Goal: Complete application form

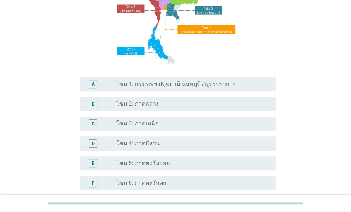
scroll to position [106, 0]
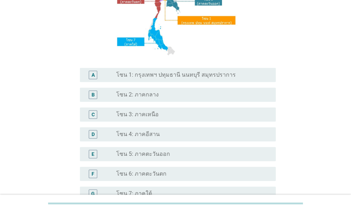
click at [141, 132] on label "โซน 4: ภาคอีสาน" at bounding box center [137, 134] width 43 height 7
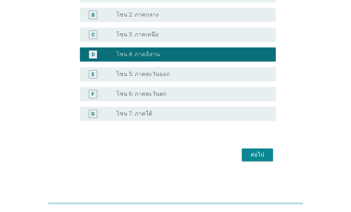
click at [258, 156] on form "S1. ปัจจุบัน คุณอาศัยอยู่ในภาคใดเป็นหลัก? A radio_button_unchecked โซน 1: กรุงเ…" at bounding box center [176, 5] width 200 height 318
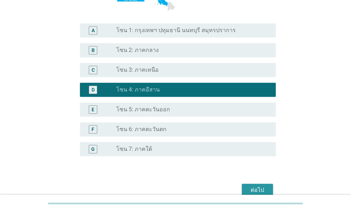
scroll to position [186, 0]
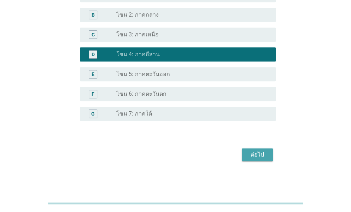
click at [259, 156] on div "ต่อไป" at bounding box center [257, 154] width 20 height 8
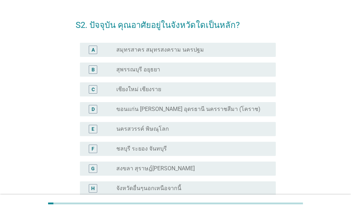
scroll to position [35, 0]
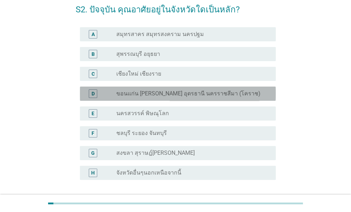
click at [147, 94] on label "ขอนแก่น [PERSON_NAME] อุดรธานี นครราชสีมา (โคราช)" at bounding box center [188, 93] width 144 height 7
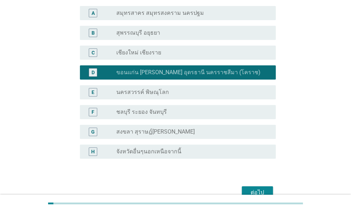
scroll to position [94, 0]
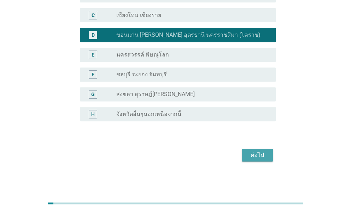
click at [260, 157] on div "ต่อไป" at bounding box center [257, 155] width 20 height 8
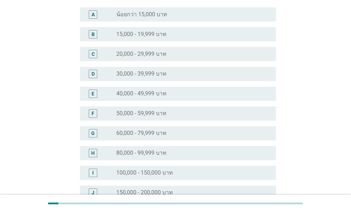
scroll to position [71, 0]
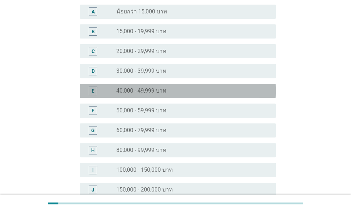
click at [130, 95] on div "E radio_button_unchecked 40,000 - 49,999 บาท" at bounding box center [178, 91] width 196 height 14
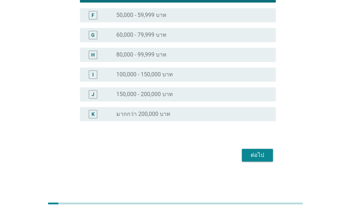
click at [258, 155] on button "ต่อไป" at bounding box center [257, 155] width 31 height 13
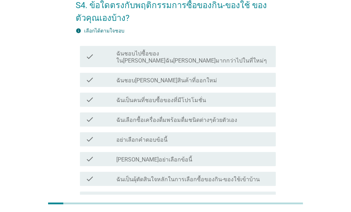
scroll to position [35, 0]
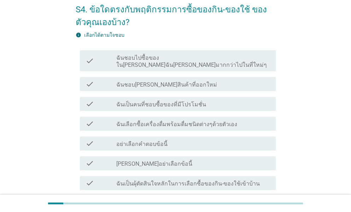
click at [144, 61] on div "check check_box_outline_blank ฉันชอบไปซื้อของใน[PERSON_NAME]ฉัน[PERSON_NAME]มาก…" at bounding box center [178, 60] width 196 height 21
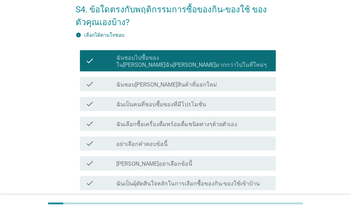
click at [136, 101] on div "check check_box_outline_blank ฉันเป็นคนที่ชอบซื้อของที่มีโปรโมชั่น" at bounding box center [178, 104] width 196 height 14
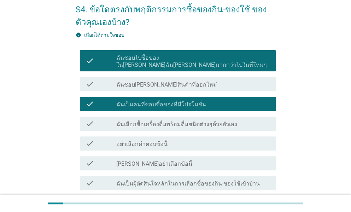
click at [155, 121] on label "ฉันเลือกซื้อเครื่องดื่มพร้อมดื่มชนิดต่างๆด้วยตัวเอง" at bounding box center [176, 124] width 121 height 7
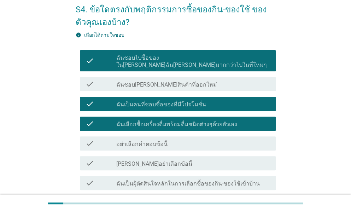
scroll to position [106, 0]
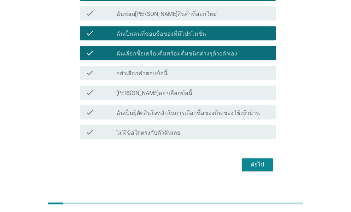
click at [191, 105] on div "check check_box_outline_blank ฉันเป็นผุ้ตัดสินใจหลักในการเลือกซื้อของกิน-ของใช้…" at bounding box center [178, 112] width 196 height 14
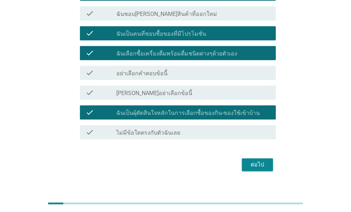
click at [270, 160] on button "ต่อไป" at bounding box center [257, 164] width 31 height 13
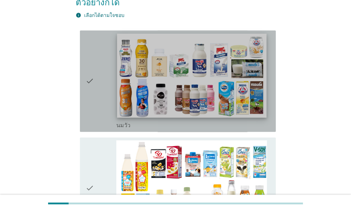
click at [168, 91] on img at bounding box center [191, 76] width 149 height 84
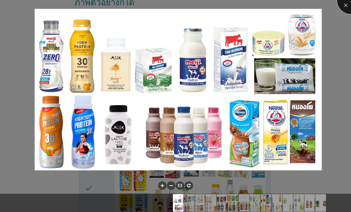
click at [340, 6] on div at bounding box center [351, 0] width 28 height 28
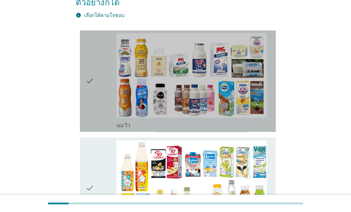
click at [88, 78] on icon "check" at bounding box center [89, 81] width 8 height 96
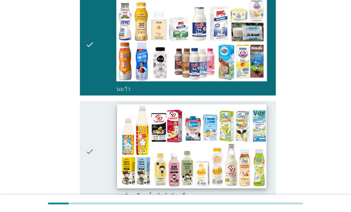
scroll to position [177, 0]
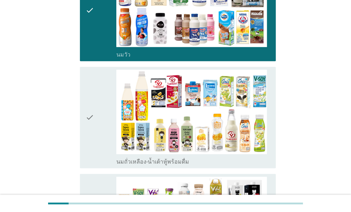
click at [97, 111] on div "check" at bounding box center [100, 118] width 31 height 96
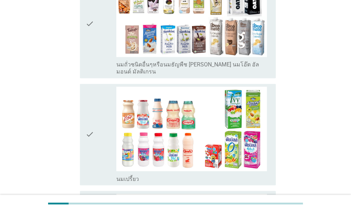
scroll to position [388, 0]
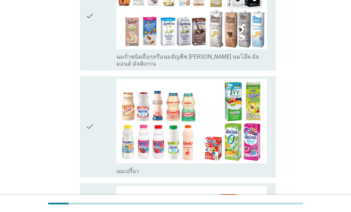
click at [100, 109] on div "check" at bounding box center [100, 127] width 31 height 96
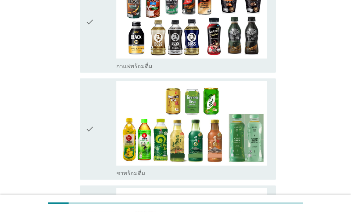
scroll to position [600, 0]
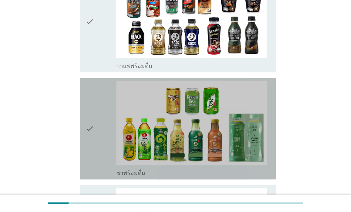
click at [98, 115] on div "check" at bounding box center [100, 129] width 31 height 96
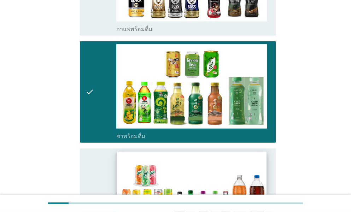
scroll to position [706, 0]
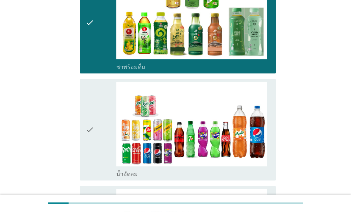
click at [95, 105] on div "check" at bounding box center [100, 130] width 31 height 96
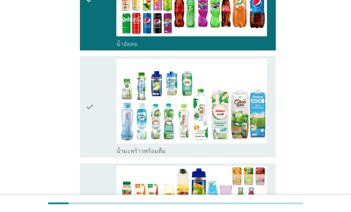
scroll to position [847, 0]
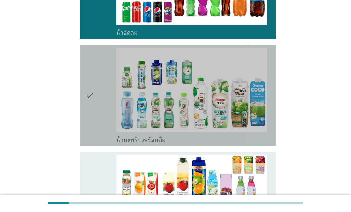
drag, startPoint x: 82, startPoint y: 85, endPoint x: 88, endPoint y: 88, distance: 6.3
click at [83, 86] on div "check check_box_outline_blank น้ำมะพร้าวพร้อมดื่ม" at bounding box center [178, 95] width 196 height 101
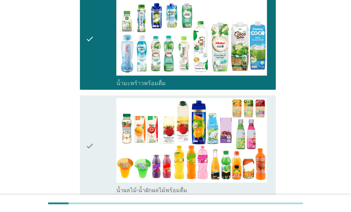
scroll to position [953, 0]
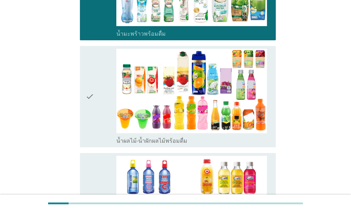
click at [99, 82] on div "check" at bounding box center [100, 97] width 31 height 96
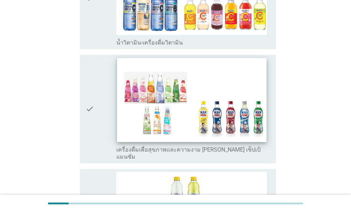
scroll to position [1165, 0]
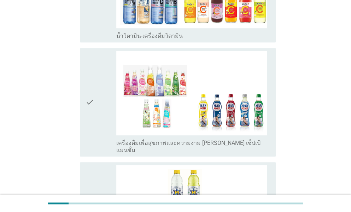
click at [96, 87] on div "check" at bounding box center [100, 102] width 31 height 103
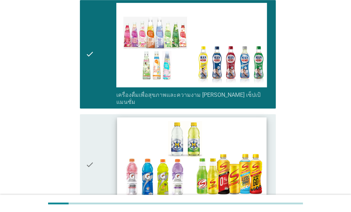
scroll to position [1271, 0]
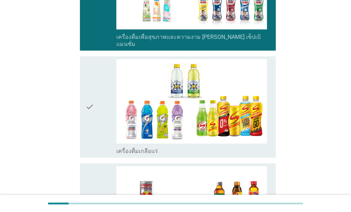
click at [101, 88] on div "check" at bounding box center [100, 107] width 31 height 96
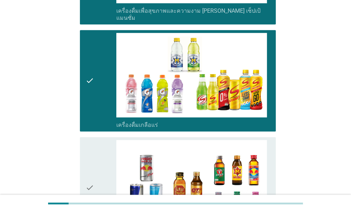
scroll to position [1377, 0]
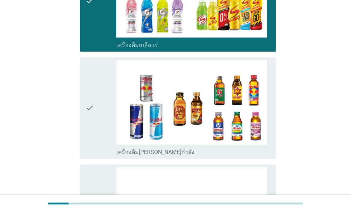
click at [93, 98] on icon "check" at bounding box center [89, 108] width 8 height 96
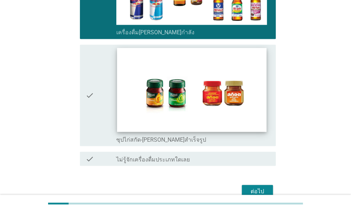
scroll to position [1504, 0]
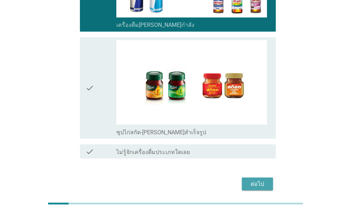
click at [254, 179] on div "ต่อไป" at bounding box center [257, 183] width 20 height 8
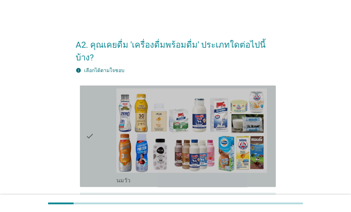
click at [91, 123] on icon "check" at bounding box center [89, 136] width 8 height 96
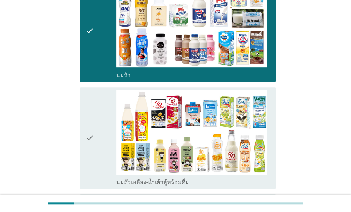
scroll to position [106, 0]
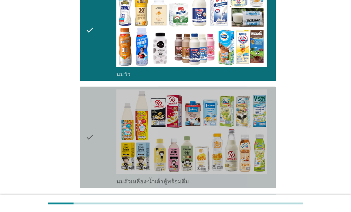
click at [96, 123] on div "check" at bounding box center [100, 137] width 31 height 96
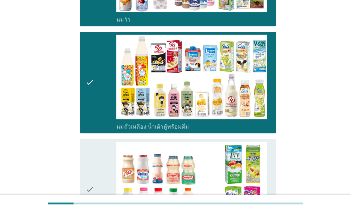
scroll to position [247, 0]
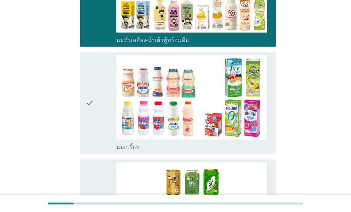
click at [99, 93] on div "check" at bounding box center [100, 103] width 31 height 96
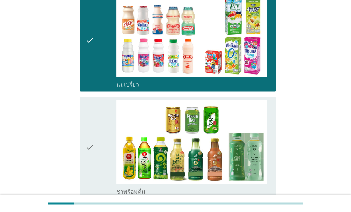
scroll to position [353, 0]
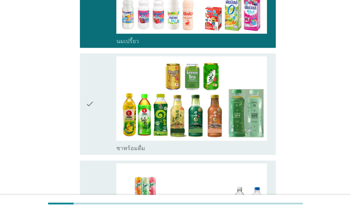
click at [99, 97] on div "check" at bounding box center [100, 104] width 31 height 96
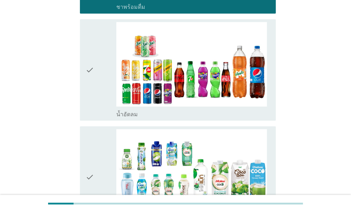
click at [94, 74] on div "check" at bounding box center [100, 70] width 31 height 96
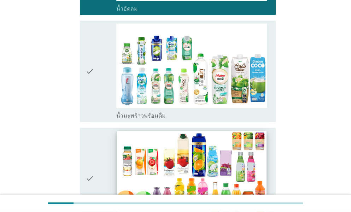
scroll to position [600, 0]
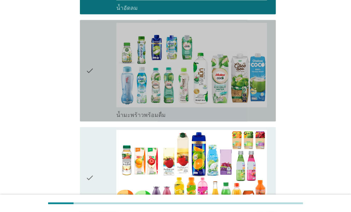
click at [94, 79] on icon "check" at bounding box center [89, 71] width 8 height 96
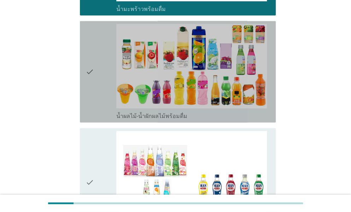
click at [86, 79] on icon "check" at bounding box center [89, 72] width 8 height 96
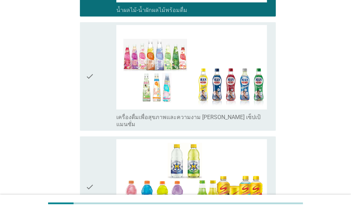
click at [94, 74] on div "check" at bounding box center [100, 76] width 31 height 103
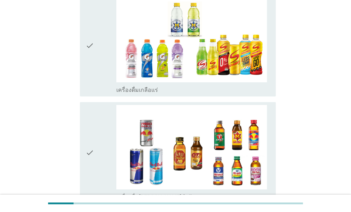
scroll to position [989, 0]
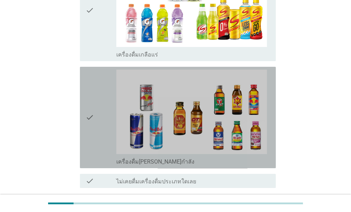
click at [95, 91] on div "check" at bounding box center [100, 118] width 31 height 96
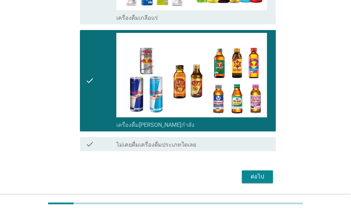
scroll to position [1026, 0]
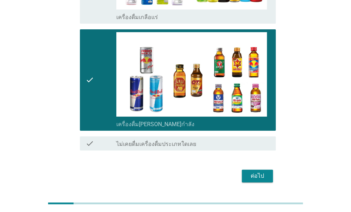
click at [252, 172] on div "ต่อไป" at bounding box center [257, 176] width 20 height 8
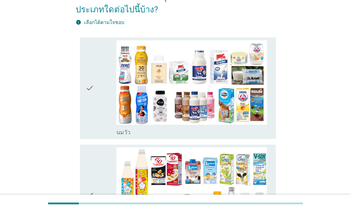
scroll to position [106, 0]
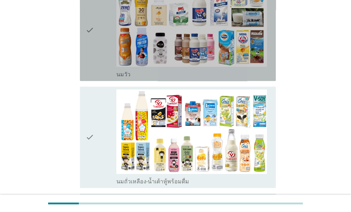
click at [93, 46] on icon "check" at bounding box center [89, 30] width 8 height 96
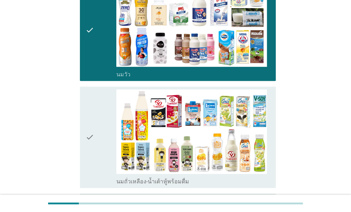
click at [97, 124] on div "check" at bounding box center [100, 137] width 31 height 96
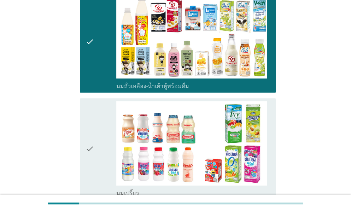
scroll to position [282, 0]
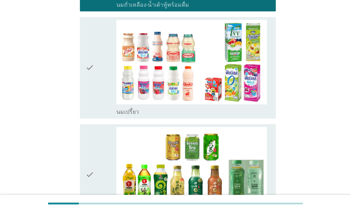
click at [92, 78] on icon "check" at bounding box center [89, 68] width 8 height 96
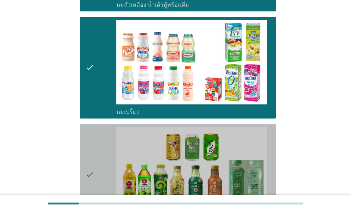
click at [97, 147] on div "check" at bounding box center [100, 175] width 31 height 96
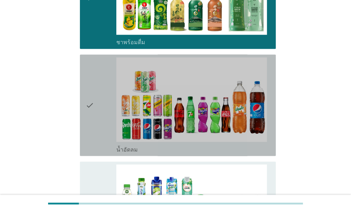
click at [95, 114] on div "check" at bounding box center [100, 105] width 31 height 96
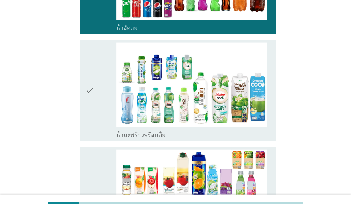
scroll to position [636, 0]
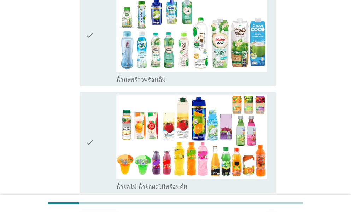
click at [88, 51] on icon "check" at bounding box center [89, 36] width 8 height 96
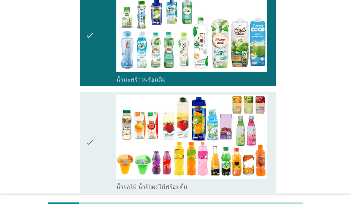
click at [87, 117] on icon "check" at bounding box center [89, 143] width 8 height 96
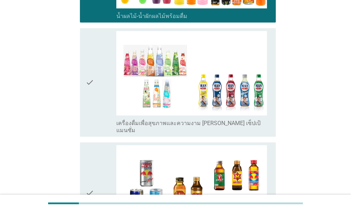
scroll to position [812, 0]
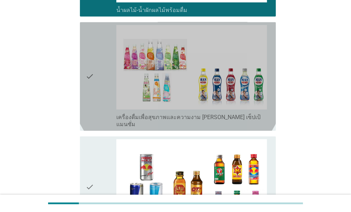
click at [98, 73] on div "check" at bounding box center [100, 76] width 31 height 103
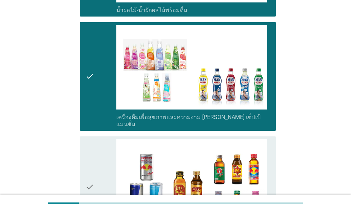
click at [108, 159] on div "check" at bounding box center [100, 187] width 31 height 96
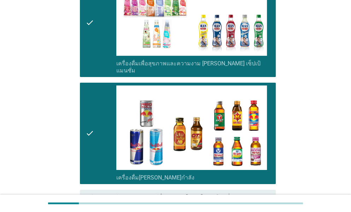
scroll to position [932, 0]
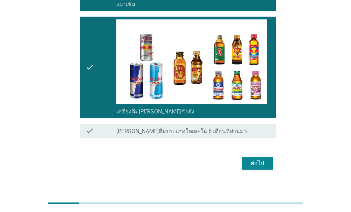
click at [254, 159] on div "ต่อไป" at bounding box center [257, 163] width 20 height 8
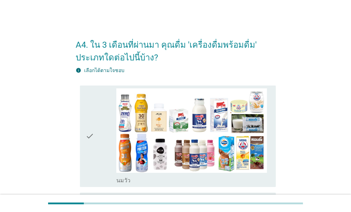
click at [93, 122] on icon "check" at bounding box center [89, 136] width 8 height 96
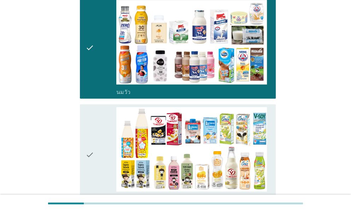
scroll to position [212, 0]
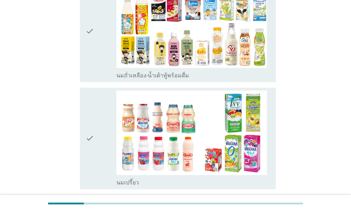
click at [91, 50] on icon "check" at bounding box center [89, 31] width 8 height 96
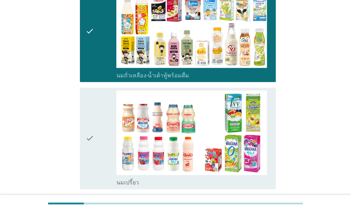
click at [87, 121] on icon "check" at bounding box center [89, 138] width 8 height 96
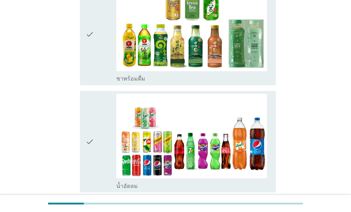
scroll to position [424, 0]
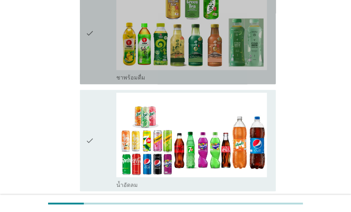
click at [89, 55] on icon "check" at bounding box center [89, 34] width 8 height 96
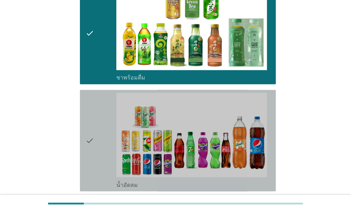
click at [95, 123] on div "check" at bounding box center [100, 141] width 31 height 96
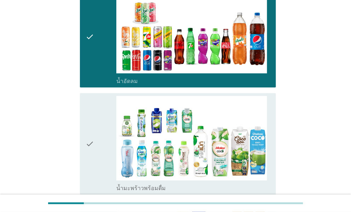
scroll to position [600, 0]
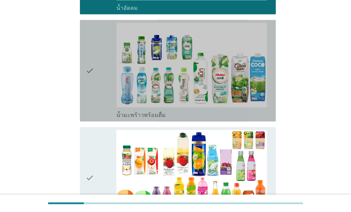
click at [94, 79] on div "check" at bounding box center [100, 71] width 31 height 96
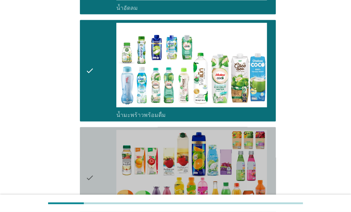
click at [97, 153] on div "check" at bounding box center [100, 178] width 31 height 96
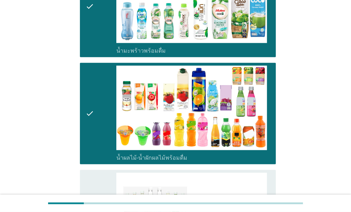
scroll to position [742, 0]
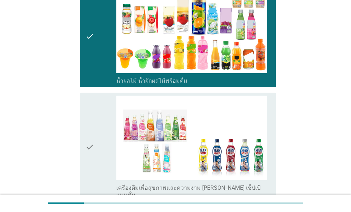
click at [94, 123] on div "check" at bounding box center [100, 147] width 31 height 103
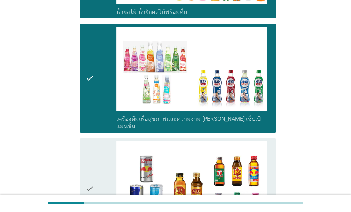
scroll to position [918, 0]
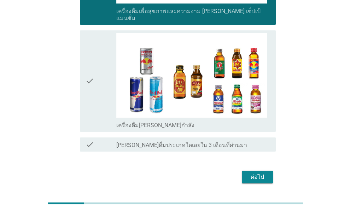
click at [93, 89] on icon "check" at bounding box center [89, 81] width 8 height 96
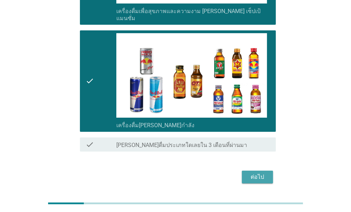
click at [252, 173] on div "ต่อไป" at bounding box center [257, 177] width 20 height 8
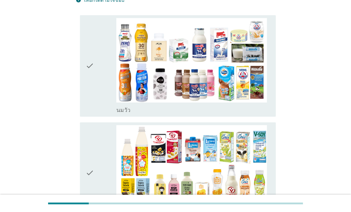
scroll to position [71, 0]
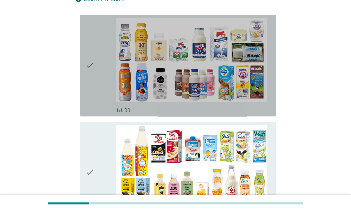
click at [97, 81] on div "check" at bounding box center [100, 66] width 31 height 96
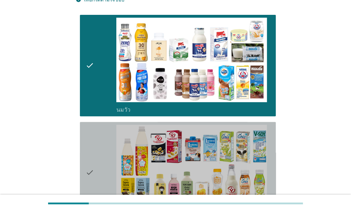
click at [104, 156] on div "check" at bounding box center [100, 173] width 31 height 96
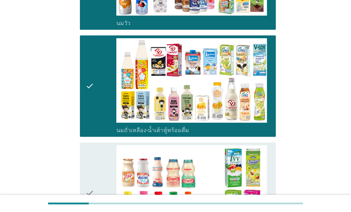
scroll to position [247, 0]
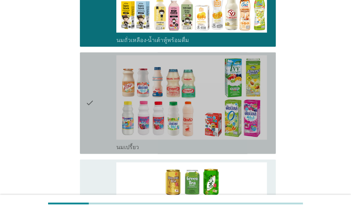
click at [103, 101] on div "check" at bounding box center [100, 103] width 31 height 96
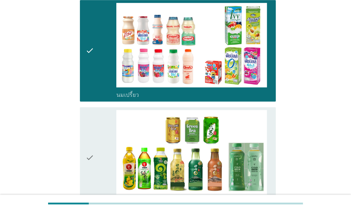
scroll to position [388, 0]
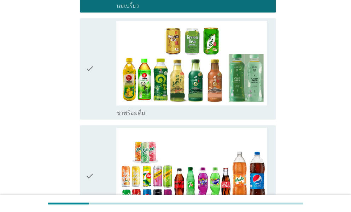
click at [101, 77] on div "check" at bounding box center [100, 69] width 31 height 96
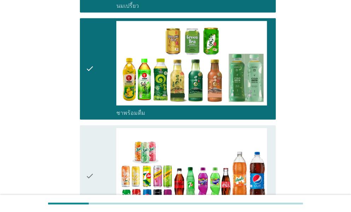
click at [93, 152] on icon "check" at bounding box center [89, 176] width 8 height 96
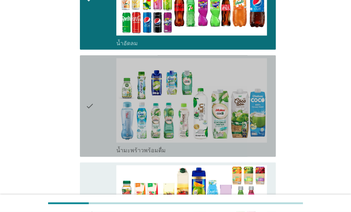
click at [94, 118] on div "check" at bounding box center [100, 106] width 31 height 96
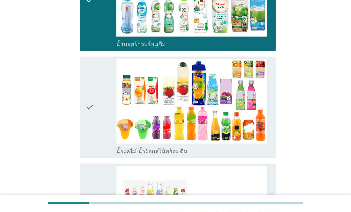
click at [96, 111] on div "check" at bounding box center [100, 107] width 31 height 96
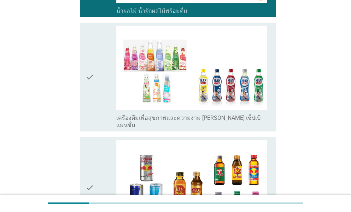
scroll to position [812, 0]
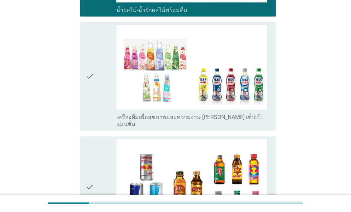
click at [94, 98] on div "check" at bounding box center [100, 76] width 31 height 103
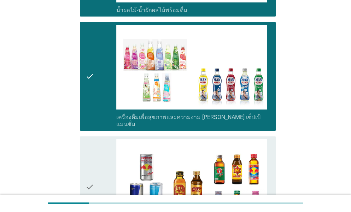
click at [98, 153] on div "check" at bounding box center [100, 187] width 31 height 96
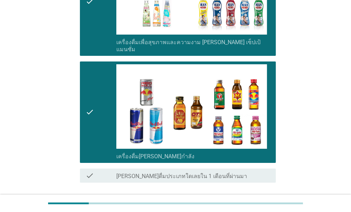
scroll to position [932, 0]
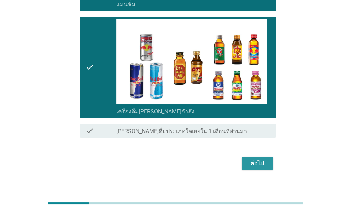
click at [261, 159] on div "ต่อไป" at bounding box center [257, 163] width 20 height 8
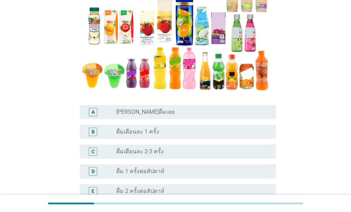
scroll to position [177, 0]
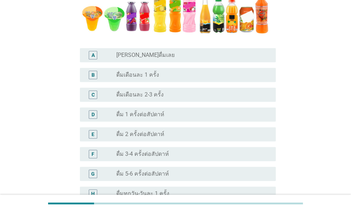
click at [135, 132] on label "ดื่ม 2 ครั้งต่อสัปดาห์" at bounding box center [140, 134] width 48 height 7
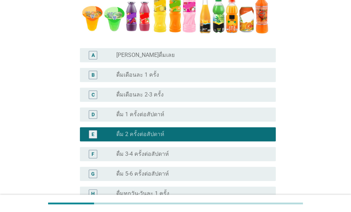
scroll to position [276, 0]
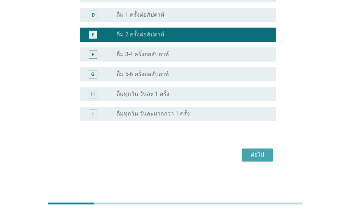
click at [256, 153] on div "ต่อไป" at bounding box center [257, 154] width 20 height 8
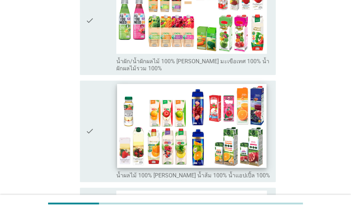
scroll to position [282, 0]
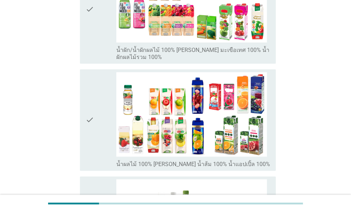
click at [99, 110] on div "check" at bounding box center [100, 120] width 31 height 96
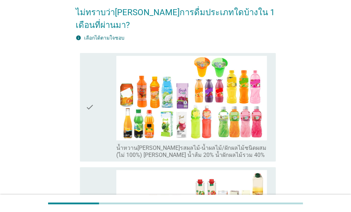
scroll to position [0, 0]
click at [93, 107] on icon "check" at bounding box center [89, 107] width 8 height 103
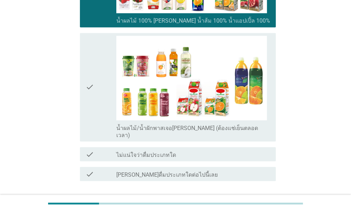
scroll to position [457, 0]
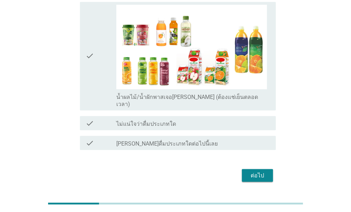
click at [258, 171] on div "ต่อไป" at bounding box center [257, 175] width 20 height 8
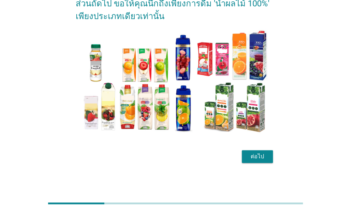
scroll to position [43, 0]
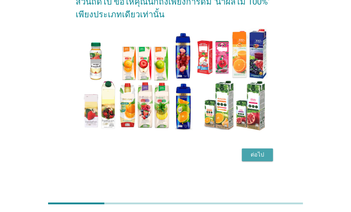
click at [260, 156] on div "ต่อไป" at bounding box center [257, 154] width 20 height 8
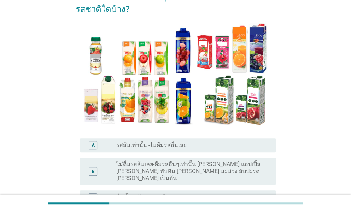
scroll to position [90, 0]
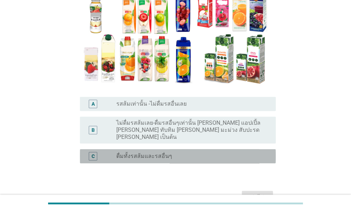
click at [142, 149] on div "C radio_button_unchecked ดื่มทั้งรสส้มและรสอื่นๆ" at bounding box center [178, 156] width 196 height 14
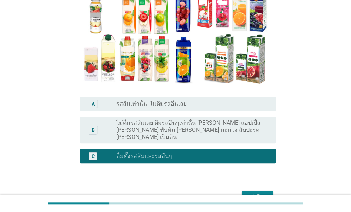
click at [262, 193] on div "ต่อไป" at bounding box center [257, 197] width 20 height 8
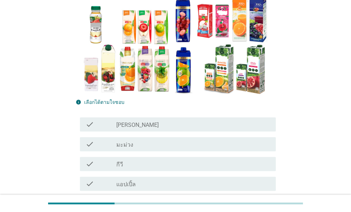
scroll to position [106, 0]
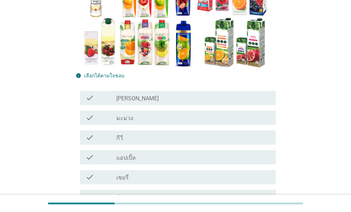
click at [98, 98] on div "check" at bounding box center [100, 98] width 31 height 8
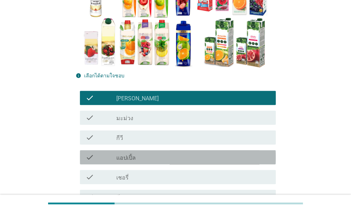
click at [103, 155] on div "check" at bounding box center [100, 157] width 31 height 8
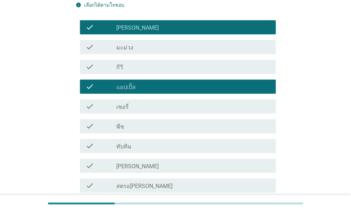
scroll to position [212, 0]
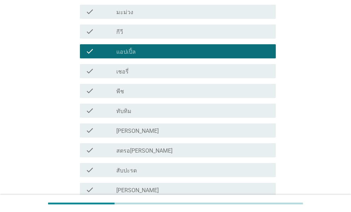
click at [100, 130] on div "check" at bounding box center [100, 130] width 31 height 8
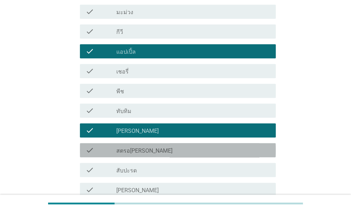
click at [103, 153] on div "check" at bounding box center [100, 150] width 31 height 8
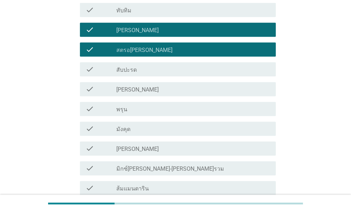
scroll to position [353, 0]
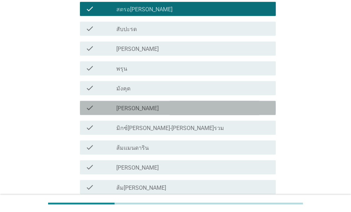
click at [95, 110] on div "check" at bounding box center [100, 107] width 31 height 8
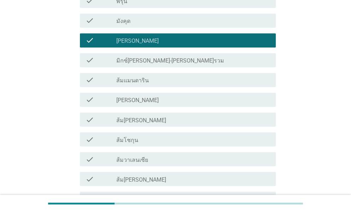
scroll to position [424, 0]
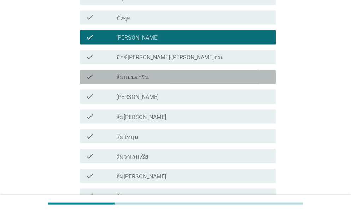
click at [100, 79] on div "check" at bounding box center [100, 76] width 31 height 8
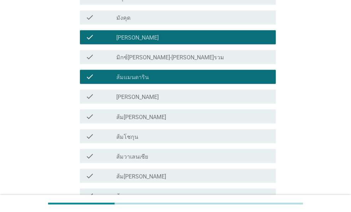
click at [96, 96] on div "check" at bounding box center [100, 96] width 31 height 8
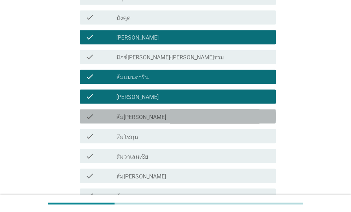
click at [101, 117] on div "check" at bounding box center [100, 116] width 31 height 8
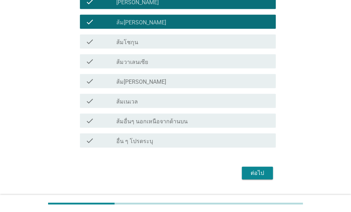
scroll to position [530, 0]
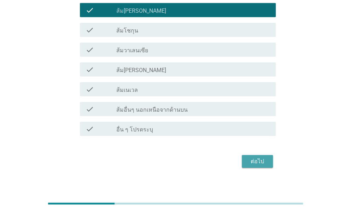
click at [256, 164] on div "ต่อไป" at bounding box center [257, 161] width 20 height 8
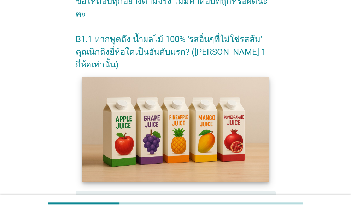
scroll to position [125, 0]
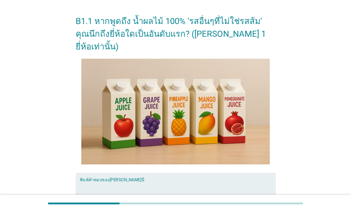
click at [133, 184] on textarea "พิมพ์คำตอบของคุณ ที่นี่" at bounding box center [178, 199] width 196 height 37
type textarea "malee"
click at [40, 164] on div "[PERSON_NAME]ด้วย คุณผ่านการคัดเลือกให้เข้าร่วมการวิจัยนี้!! ในส่วนถัดไป ขอให้ค…" at bounding box center [175, 82] width 317 height 365
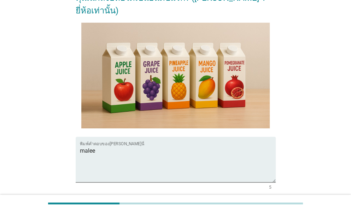
scroll to position [196, 0]
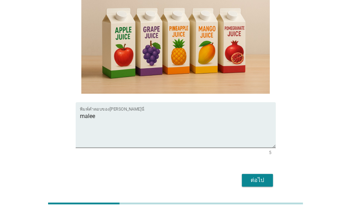
click at [263, 176] on div "ต่อไป" at bounding box center [257, 180] width 20 height 8
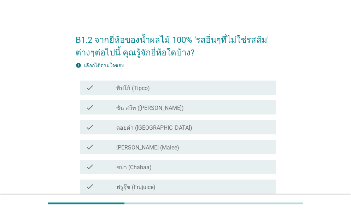
scroll to position [71, 0]
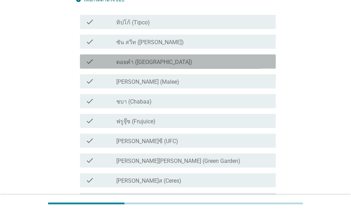
click at [114, 64] on div "check" at bounding box center [100, 61] width 31 height 8
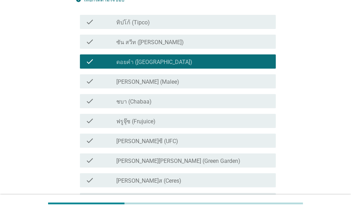
click at [103, 82] on div "check" at bounding box center [100, 81] width 31 height 8
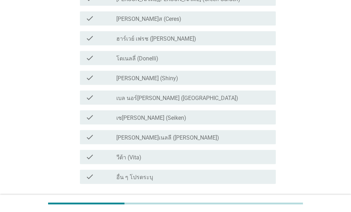
scroll to position [286, 0]
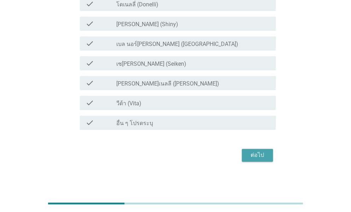
click at [255, 153] on div "ต่อไป" at bounding box center [257, 155] width 20 height 8
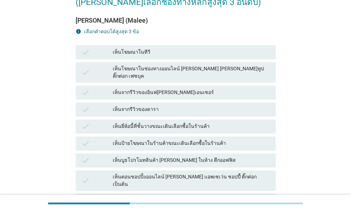
scroll to position [71, 0]
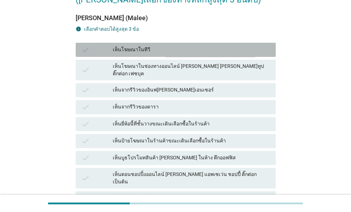
click at [123, 50] on div "เห็นโฆษณาในทีวี" at bounding box center [191, 50] width 157 height 8
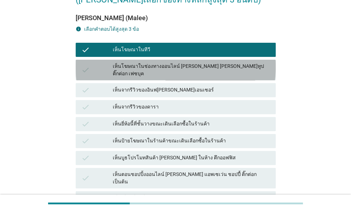
click at [125, 70] on div "เห็นโฆษณาในช่องทางออนไลน์ [PERSON_NAME] [PERSON_NAME]ทูป ติ๊กต่อก เฟซบุค" at bounding box center [191, 70] width 157 height 15
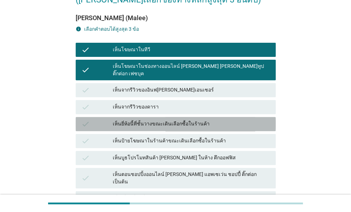
click at [130, 120] on div "เห็นยี่ห้อนี้ที่ชั้นวางขณะเดินเลือกซื้อในร้านค้า" at bounding box center [191, 124] width 157 height 8
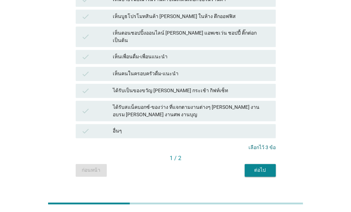
scroll to position [212, 0]
click at [255, 166] on div "ต่อไป" at bounding box center [260, 169] width 20 height 7
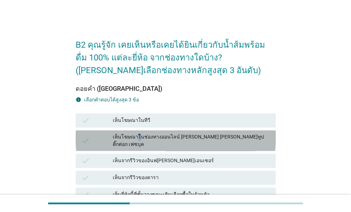
click at [138, 139] on div "เห็นโฆษณาในช่องทางออนไลน์ [PERSON_NAME] [PERSON_NAME]ทูป ติ๊กต่อก เฟซบุค" at bounding box center [191, 140] width 157 height 15
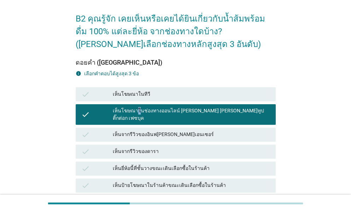
scroll to position [71, 0]
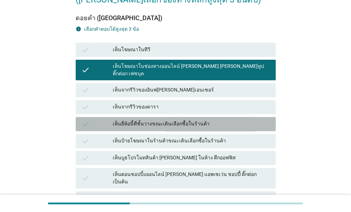
click at [139, 120] on div "เห็นยี่ห้อนี้ที่ชั้นวางขณะเดินเลือกซื้อในร้านค้า" at bounding box center [191, 124] width 157 height 8
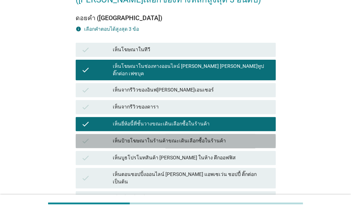
click at [139, 137] on div "เห็นป้ายโฆษณาในร้านค้าขณะเดินเลือกซื้อในร้านค้า" at bounding box center [191, 141] width 157 height 8
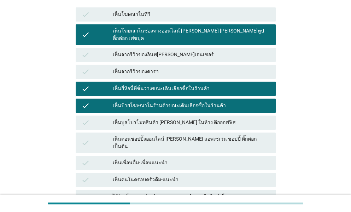
scroll to position [141, 0]
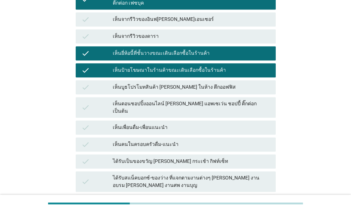
click at [136, 123] on div "เห็นเพื่อนดื่ม-เพื่อนแนะนำ" at bounding box center [191, 127] width 157 height 8
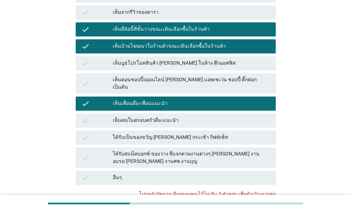
scroll to position [177, 0]
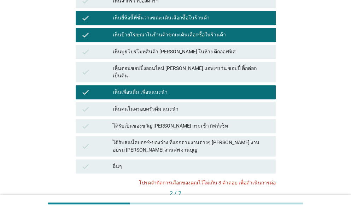
click at [128, 105] on div "เห็นคนในครอบครัวดื่ม-แนะนำ" at bounding box center [191, 109] width 157 height 8
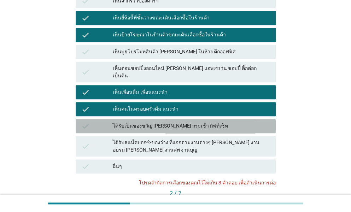
click at [128, 122] on div "ได้รับเป็นของขวัญ [PERSON_NAME] กระเช้า กิฟท์เซ็ท" at bounding box center [191, 126] width 157 height 8
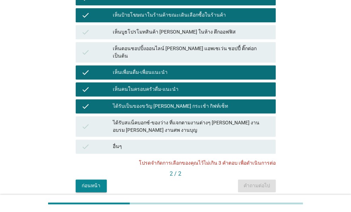
scroll to position [212, 0]
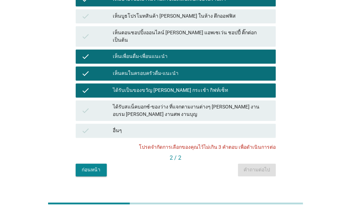
click at [163, 86] on div "ได้รับเป็นของขวัญ [PERSON_NAME] กระเช้า กิฟท์เซ็ท" at bounding box center [191, 90] width 157 height 8
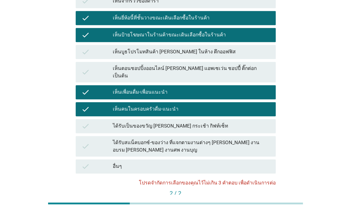
scroll to position [106, 0]
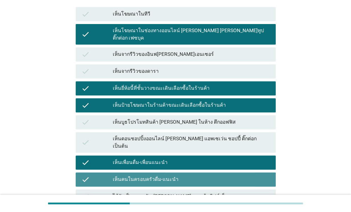
click at [188, 175] on div "เห็นคนในครอบครัวดื่ม-แนะนำ" at bounding box center [191, 179] width 157 height 8
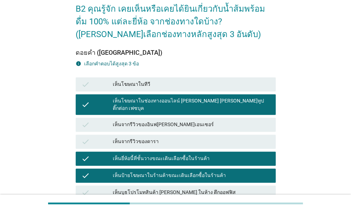
scroll to position [106, 0]
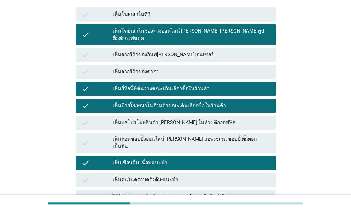
click at [174, 159] on div "เห็นเพื่อนดื่ม-เพื่อนแนะนำ" at bounding box center [191, 163] width 157 height 8
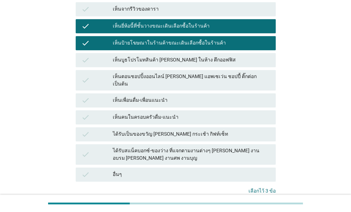
scroll to position [212, 0]
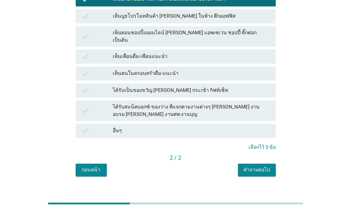
click at [256, 166] on div "คำถามต่อไป" at bounding box center [256, 169] width 26 height 7
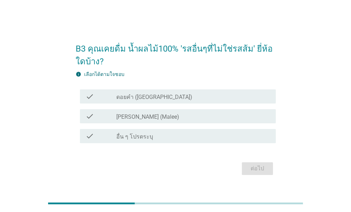
click at [108, 95] on div "check" at bounding box center [100, 96] width 31 height 8
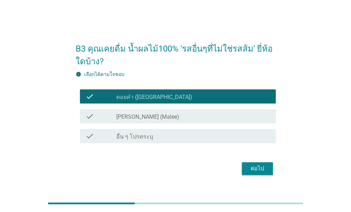
click at [108, 116] on div "check" at bounding box center [100, 116] width 31 height 8
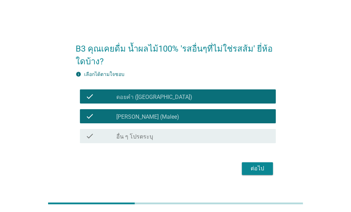
click at [259, 169] on div "ต่อไป" at bounding box center [257, 168] width 20 height 8
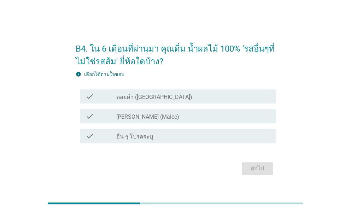
click at [137, 98] on label "ดอยคำ ([GEOGRAPHIC_DATA])" at bounding box center [154, 97] width 76 height 7
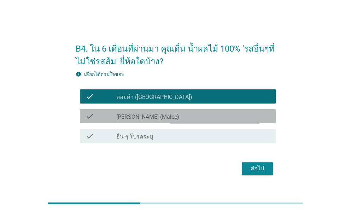
click at [137, 113] on div "check_box_outline_blank [PERSON_NAME] (Malee)" at bounding box center [193, 116] width 154 height 8
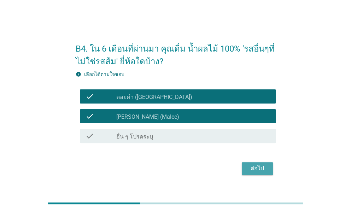
click at [253, 166] on div "ต่อไป" at bounding box center [257, 168] width 20 height 8
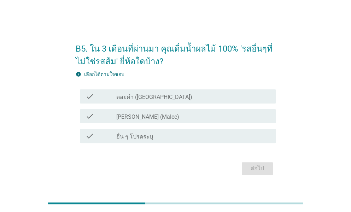
click at [124, 95] on label "ดอยคำ ([GEOGRAPHIC_DATA])" at bounding box center [154, 97] width 76 height 7
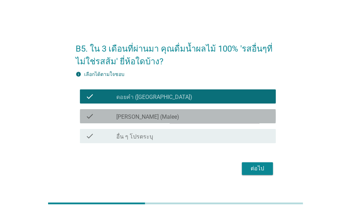
click at [128, 120] on label "[PERSON_NAME] (Malee)" at bounding box center [147, 116] width 63 height 7
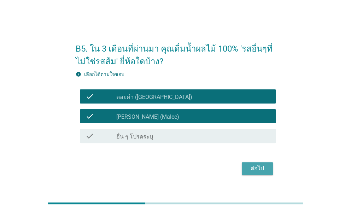
click at [250, 168] on div "ต่อไป" at bounding box center [257, 168] width 20 height 8
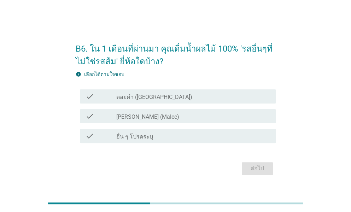
click at [128, 93] on div "check_box_outline_blank ดอยคำ (Doi-Khham)" at bounding box center [193, 96] width 154 height 8
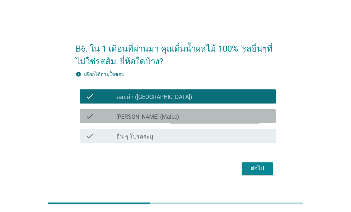
click at [127, 117] on label "[PERSON_NAME] (Malee)" at bounding box center [147, 116] width 63 height 7
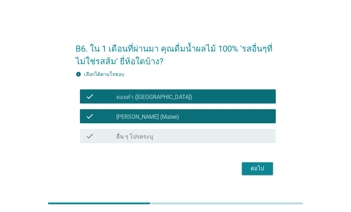
click at [258, 167] on div "ต่อไป" at bounding box center [257, 168] width 20 height 8
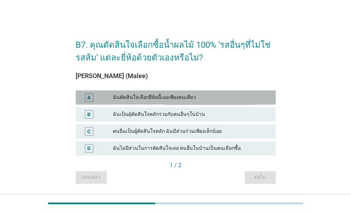
click at [153, 99] on div "ฉันตัดสินใจเลือกยี่ห้อนี้เองเพียงคนเดียว" at bounding box center [191, 97] width 157 height 8
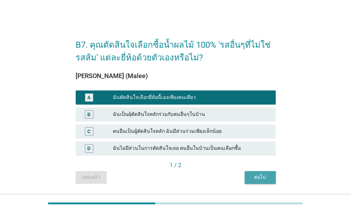
click at [267, 179] on div "ต่อไป" at bounding box center [260, 176] width 20 height 7
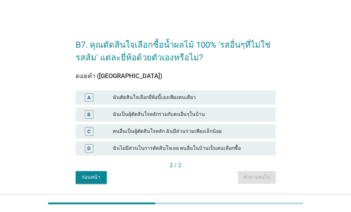
drag, startPoint x: 149, startPoint y: 96, endPoint x: 158, endPoint y: 102, distance: 10.2
click at [150, 96] on div "ฉันตัดสินใจเลือกยี่ห้อนี้เองเพียงคนเดียว" at bounding box center [191, 97] width 157 height 8
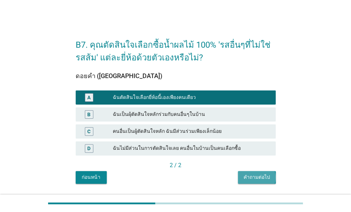
click at [262, 177] on div "คำถามต่อไป" at bounding box center [256, 176] width 26 height 7
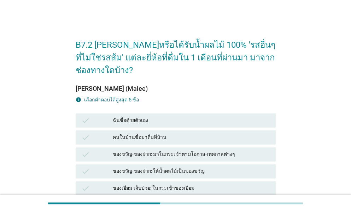
click at [137, 116] on div "ฉันซื้อด้วยตัวเอง" at bounding box center [191, 120] width 157 height 8
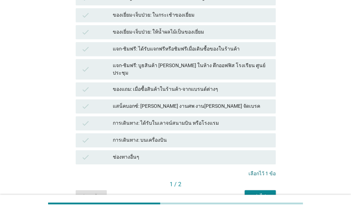
scroll to position [193, 0]
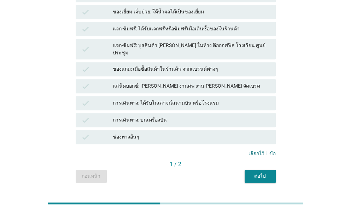
click at [261, 172] on div "ต่อไป" at bounding box center [260, 175] width 20 height 7
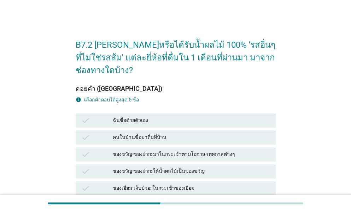
click at [130, 116] on div "ฉันซื้อด้วยตัวเอง" at bounding box center [191, 120] width 157 height 8
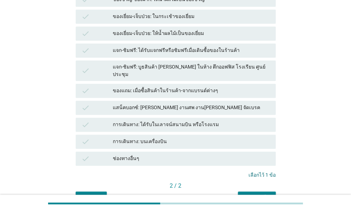
scroll to position [193, 0]
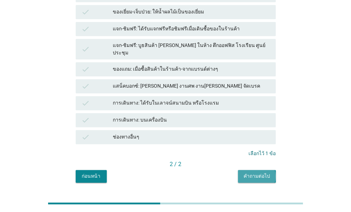
click at [262, 172] on div "คำถามต่อไป" at bounding box center [256, 175] width 26 height 7
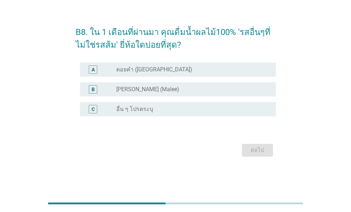
scroll to position [0, 0]
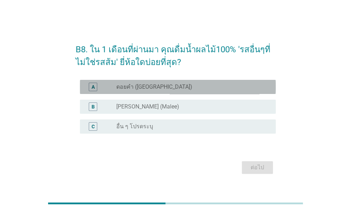
click at [99, 87] on div "A" at bounding box center [93, 87] width 16 height 8
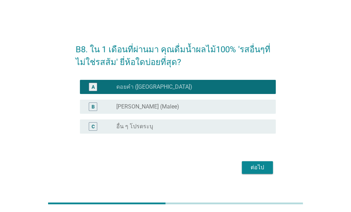
click at [103, 109] on div "B" at bounding box center [100, 106] width 31 height 8
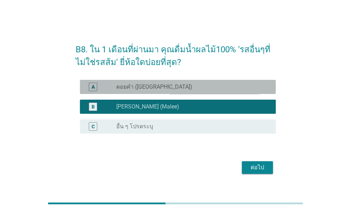
click at [107, 87] on div "A" at bounding box center [100, 87] width 31 height 8
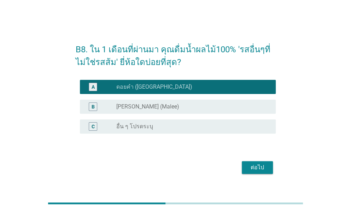
click at [255, 167] on div "ต่อไป" at bounding box center [257, 167] width 20 height 8
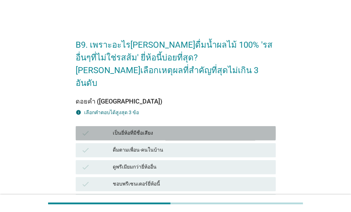
click at [135, 129] on div "เป็นยี่ห้อที่มีชื่อเสียง" at bounding box center [191, 133] width 157 height 8
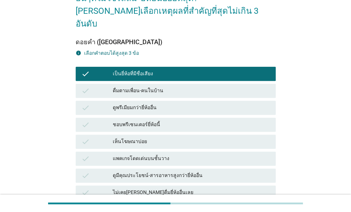
scroll to position [71, 0]
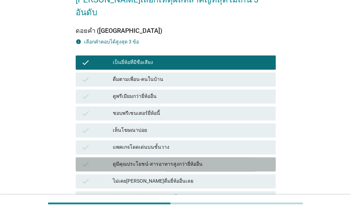
click at [150, 160] on div "ดูมีคุณประโยชน์-สารอาหารสูงกว่ายี่ห้ออื่น" at bounding box center [191, 164] width 157 height 8
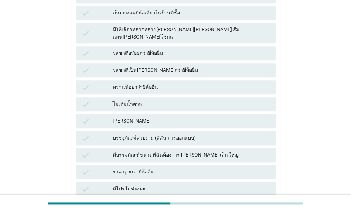
scroll to position [247, 0]
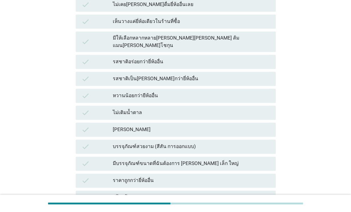
click at [143, 75] on div "รสชาติเป็น[PERSON_NAME]กว่ายี่ห้ออื่น" at bounding box center [191, 79] width 157 height 8
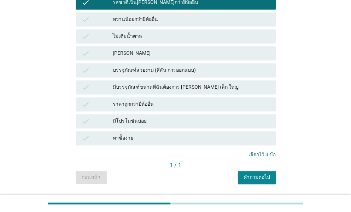
scroll to position [325, 0]
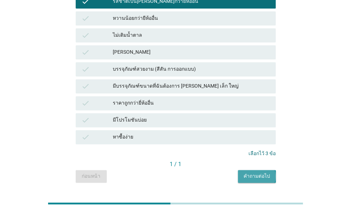
click at [262, 172] on div "คำถามต่อไป" at bounding box center [256, 175] width 26 height 7
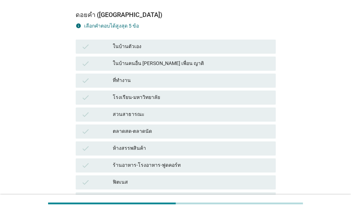
scroll to position [35, 0]
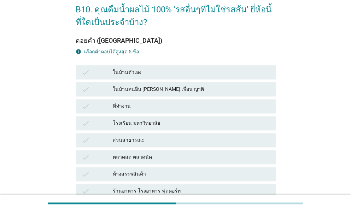
click at [129, 73] on div "ในบ้านตัวเอง" at bounding box center [191, 72] width 157 height 8
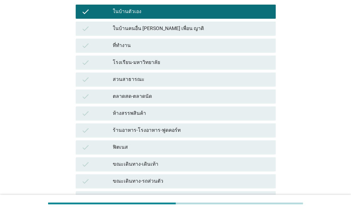
scroll to position [141, 0]
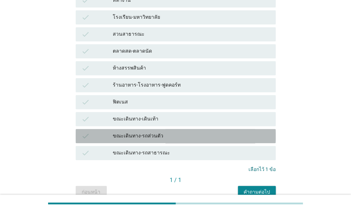
click at [135, 135] on div "ขณะเดินทาง-รถส่วนตัว" at bounding box center [191, 136] width 157 height 8
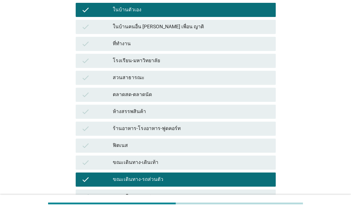
scroll to position [176, 0]
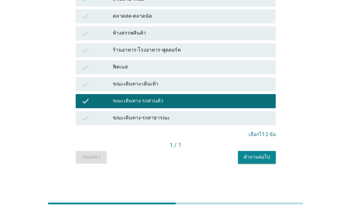
click at [260, 158] on div "คำถามต่อไป" at bounding box center [256, 156] width 26 height 7
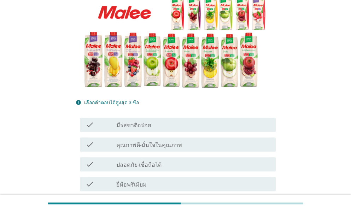
scroll to position [141, 0]
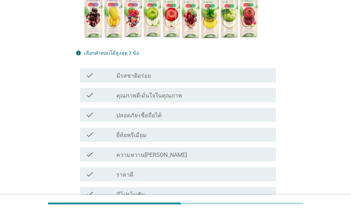
click at [125, 70] on div "check check_box_outline_blank มีรสชาติอร่อย" at bounding box center [178, 75] width 196 height 14
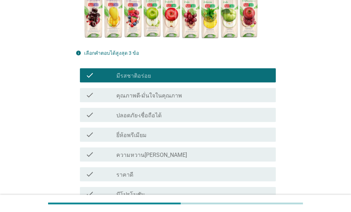
click at [125, 95] on label "คุณภาพดี-มั่นใจในคุณภาพ" at bounding box center [149, 95] width 66 height 7
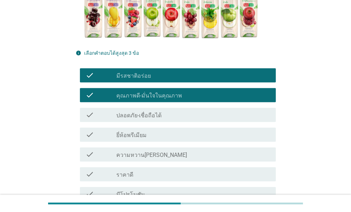
click at [123, 115] on label "ปลอดภัย-เชื่อถือได้" at bounding box center [138, 115] width 45 height 7
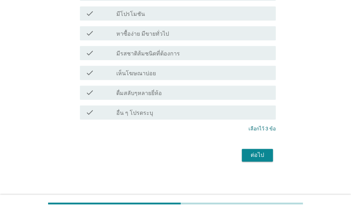
scroll to position [322, 0]
click at [258, 156] on div "ต่อไป" at bounding box center [257, 154] width 20 height 8
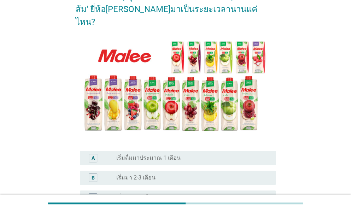
scroll to position [106, 0]
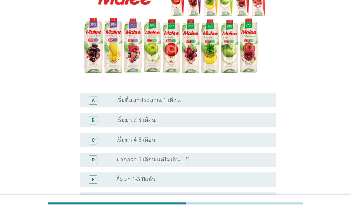
click at [139, 156] on label "มากกว่า 6 เดือน แต่ไม่เกิน 1 ปี" at bounding box center [152, 159] width 73 height 7
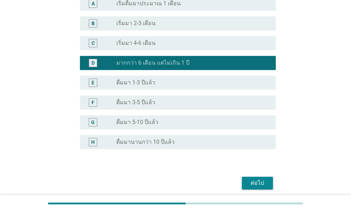
scroll to position [212, 0]
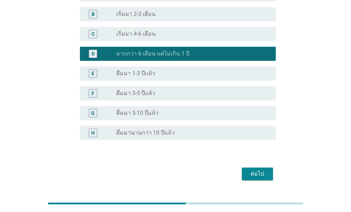
click at [253, 169] on div "ต่อไป" at bounding box center [257, 173] width 20 height 8
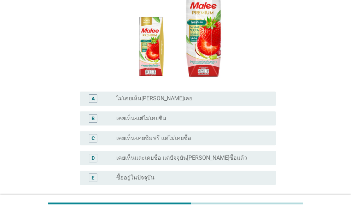
scroll to position [106, 0]
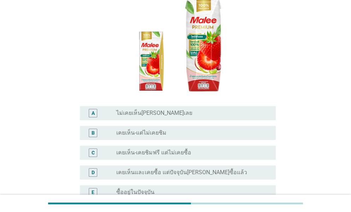
click at [146, 129] on label "เคยเห็น-แต่ไม่เคยชิม" at bounding box center [141, 132] width 50 height 7
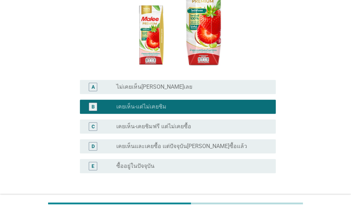
scroll to position [159, 0]
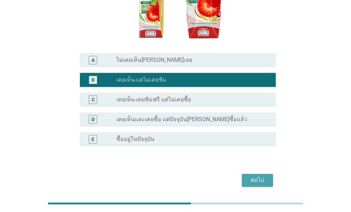
click at [253, 176] on div "ต่อไป" at bounding box center [257, 180] width 20 height 8
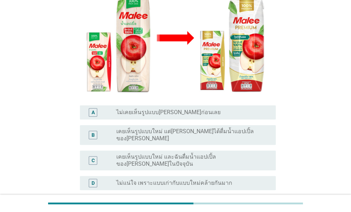
scroll to position [141, 0]
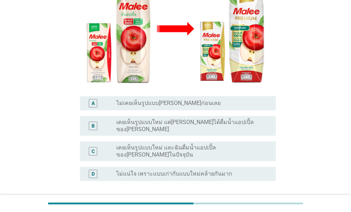
click at [182, 170] on label "ไม่แน่ใจ เพราะแบบเก่ากับแบบใหม่คล้ายกันมาก" at bounding box center [174, 173] width 116 height 7
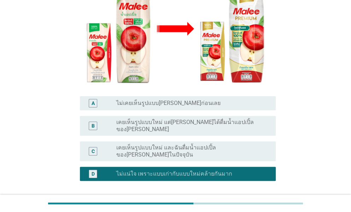
click at [261, 210] on div "ต่อไป" at bounding box center [257, 214] width 20 height 8
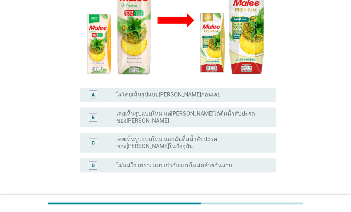
scroll to position [177, 0]
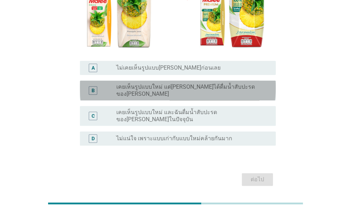
click at [167, 83] on label "เคยเห็นรูปแบบใหม่ แต่[PERSON_NAME]ได้ดื่มน้ำสับปะรดของ[PERSON_NAME]" at bounding box center [190, 90] width 148 height 14
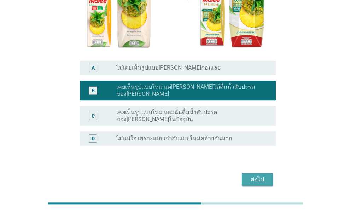
click at [254, 175] on div "ต่อไป" at bounding box center [257, 179] width 20 height 8
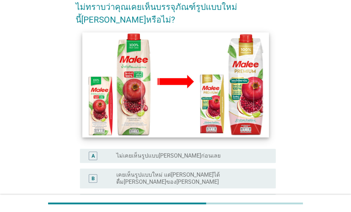
scroll to position [106, 0]
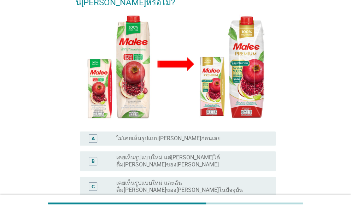
click at [185, 154] on label "เคยเห็นรูปแบบใหม่ แต่[PERSON_NAME]ได้ดื่ม[PERSON_NAME]ของ[PERSON_NAME]" at bounding box center [190, 161] width 148 height 14
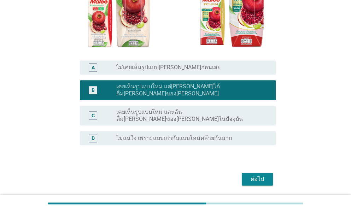
scroll to position [177, 0]
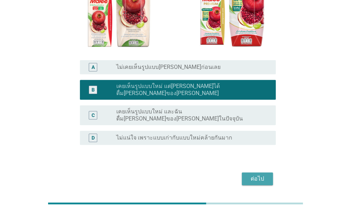
click at [251, 174] on div "ต่อไป" at bounding box center [257, 178] width 20 height 8
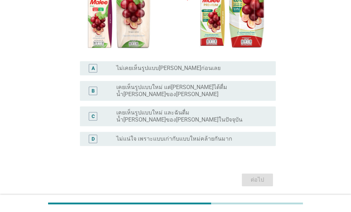
scroll to position [177, 0]
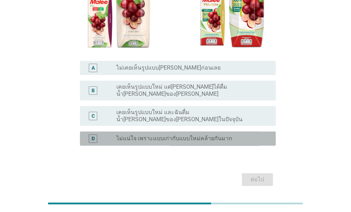
click at [182, 135] on label "ไม่แน่ใจ เพราะแบบเก่ากับแบบใหม่คล้ายกันมาก" at bounding box center [174, 138] width 116 height 7
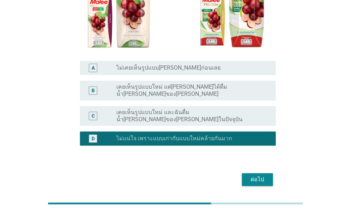
scroll to position [177, 0]
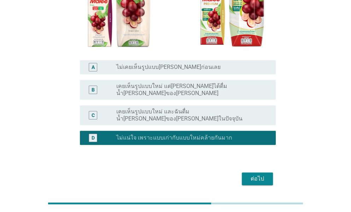
click at [258, 174] on div "ต่อไป" at bounding box center [257, 178] width 20 height 8
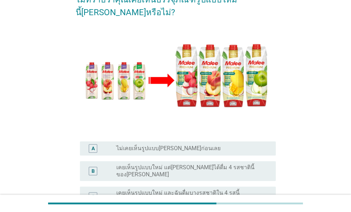
scroll to position [141, 0]
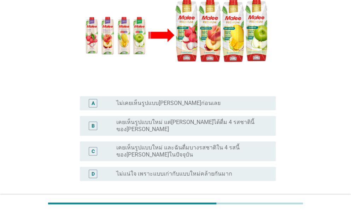
click at [165, 170] on label "ไม่แน่ใจ เพราะแบบเก่ากับแบบใหม่คล้ายกันมาก" at bounding box center [174, 173] width 116 height 7
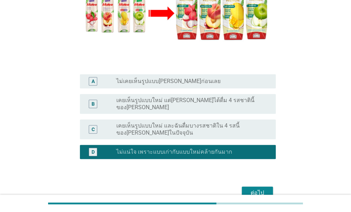
scroll to position [183, 0]
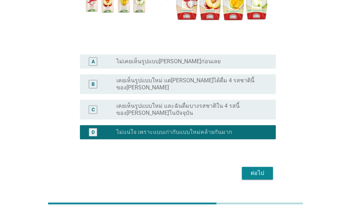
click at [260, 169] on div "ต่อไป" at bounding box center [257, 173] width 20 height 8
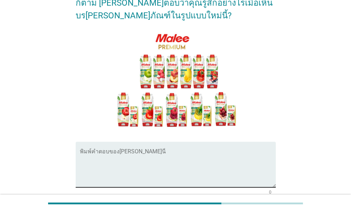
scroll to position [71, 0]
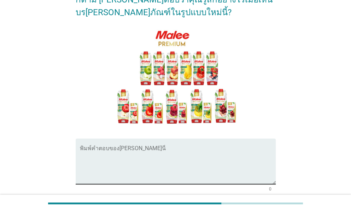
click at [127, 147] on textarea "พิมพ์คำตอบของคุณ ที่นี่" at bounding box center [178, 165] width 196 height 37
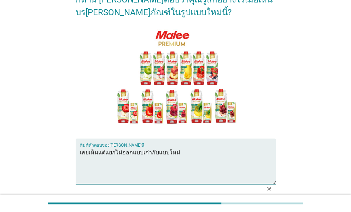
type textarea "เคยเห็นแต่แยกไม่ออกแบบเก่ากับแบบใหม่"
click at [303, 105] on div "PR7. ไม่ว่าคุณจะเคยเห็นบรรจุภัณฑ์ของ[PERSON_NAME]พรีเมียม[PERSON_NAME]หรือไม่ก็…" at bounding box center [175, 93] width 317 height 276
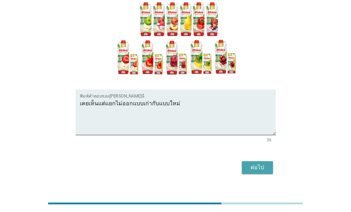
click at [250, 163] on div "ต่อไป" at bounding box center [257, 167] width 20 height 8
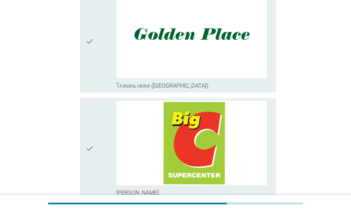
scroll to position [247, 0]
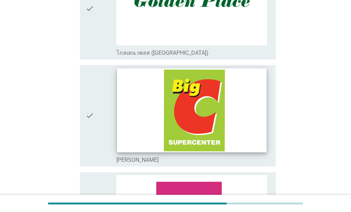
click at [191, 109] on img at bounding box center [191, 110] width 149 height 84
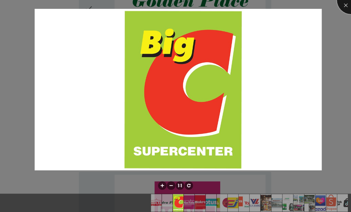
click at [344, 7] on div at bounding box center [351, 0] width 28 height 28
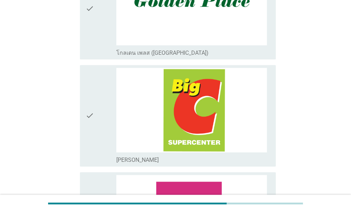
click at [85, 111] on div "check check_box_outline_blank [PERSON_NAME]" at bounding box center [178, 115] width 196 height 101
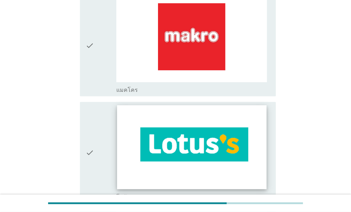
scroll to position [600, 0]
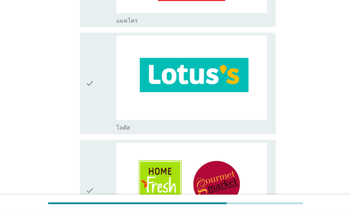
click at [95, 80] on div "check" at bounding box center [100, 84] width 31 height 96
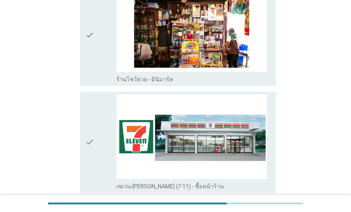
scroll to position [1236, 0]
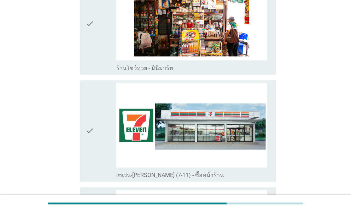
click at [95, 121] on div "check" at bounding box center [100, 131] width 31 height 96
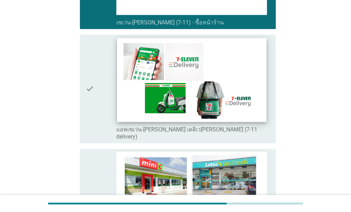
scroll to position [1412, 0]
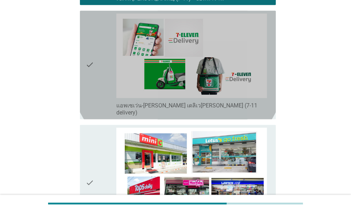
click at [98, 45] on div "check" at bounding box center [100, 64] width 31 height 103
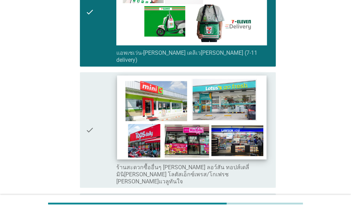
scroll to position [1483, 0]
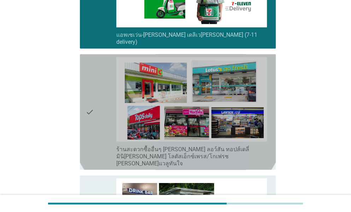
click at [96, 78] on div "check" at bounding box center [100, 112] width 31 height 110
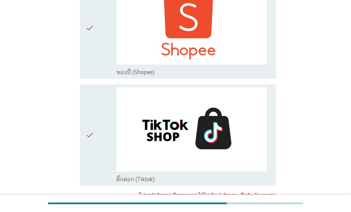
scroll to position [1925, 0]
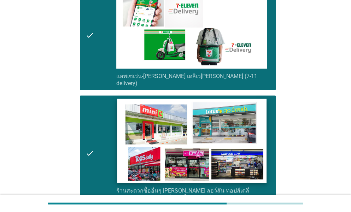
scroll to position [1431, 0]
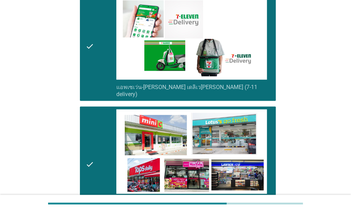
click at [96, 130] on div "check" at bounding box center [100, 164] width 31 height 110
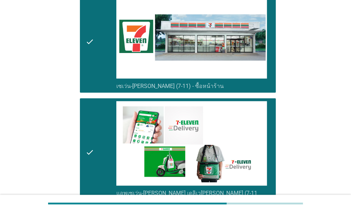
click at [97, 142] on div "check" at bounding box center [100, 152] width 31 height 103
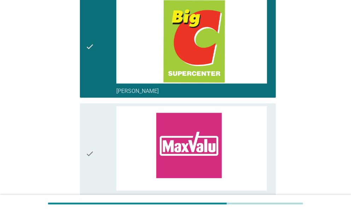
scroll to position [318, 0]
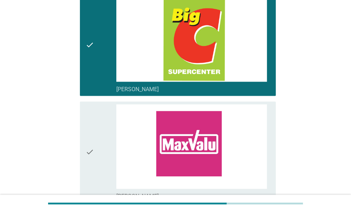
click at [98, 43] on div "check" at bounding box center [100, 45] width 31 height 96
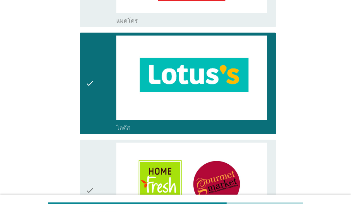
click at [97, 55] on div "check" at bounding box center [100, 84] width 31 height 96
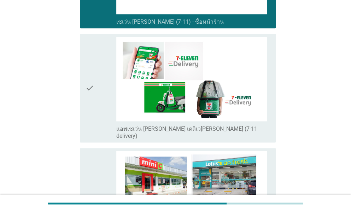
scroll to position [1483, 0]
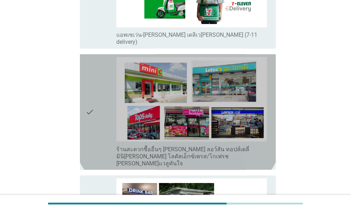
drag, startPoint x: 102, startPoint y: 81, endPoint x: 105, endPoint y: 82, distance: 3.7
click at [102, 80] on div "check" at bounding box center [100, 112] width 31 height 110
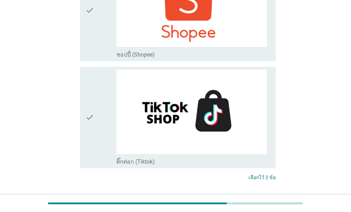
scroll to position [1925, 0]
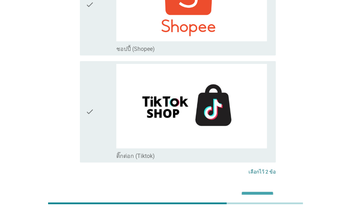
click at [259, 194] on div "ต่อไป" at bounding box center [257, 198] width 20 height 8
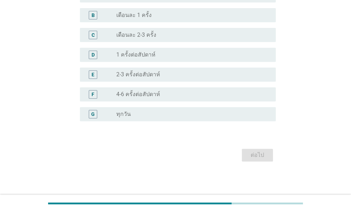
scroll to position [0, 0]
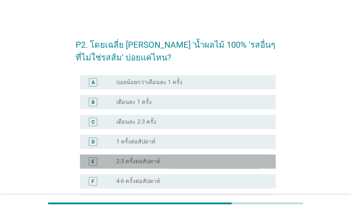
click at [128, 161] on label "2-3 ครั้งต่อสัปดาห์" at bounding box center [138, 161] width 44 height 7
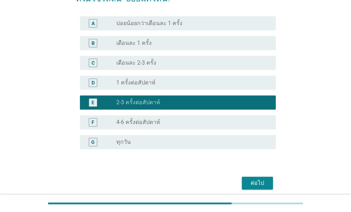
scroll to position [87, 0]
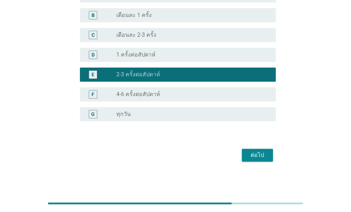
click at [259, 156] on div "ต่อไป" at bounding box center [257, 155] width 20 height 8
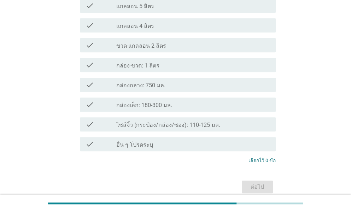
scroll to position [0, 0]
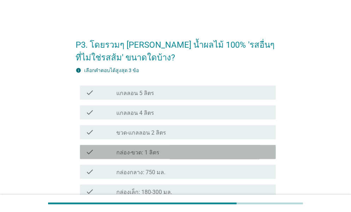
click at [91, 153] on icon "check" at bounding box center [89, 152] width 8 height 8
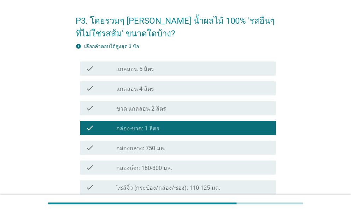
scroll to position [35, 0]
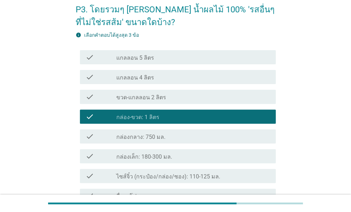
click at [95, 157] on div "check" at bounding box center [100, 156] width 31 height 8
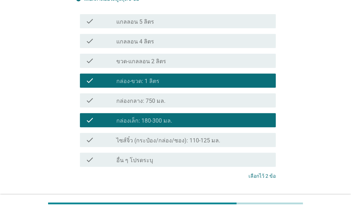
scroll to position [106, 0]
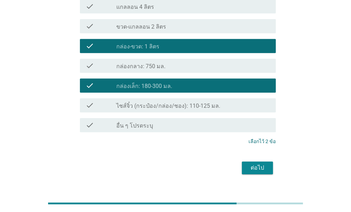
click at [258, 166] on div "ต่อไป" at bounding box center [257, 167] width 20 height 8
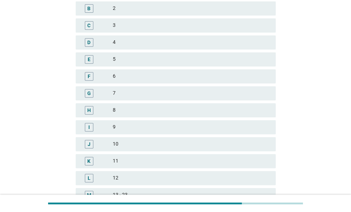
scroll to position [0, 0]
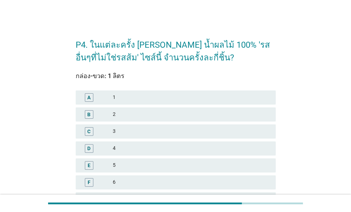
click at [132, 132] on div "3" at bounding box center [191, 131] width 157 height 8
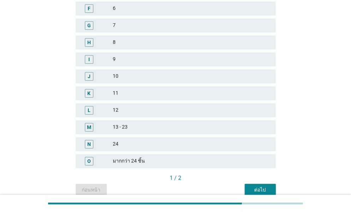
scroll to position [207, 0]
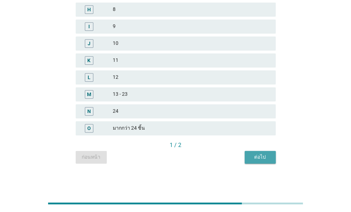
click at [262, 159] on div "ต่อไป" at bounding box center [260, 156] width 20 height 7
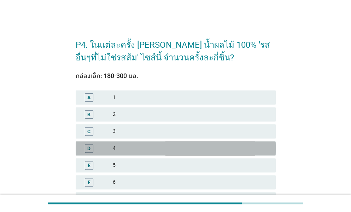
click at [128, 145] on div "4" at bounding box center [191, 148] width 157 height 8
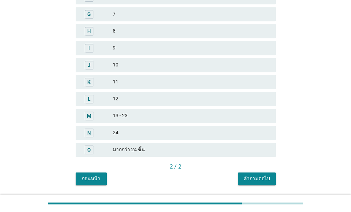
scroll to position [207, 0]
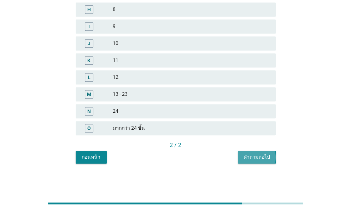
click at [257, 159] on div "คำถามต่อไป" at bounding box center [256, 156] width 26 height 7
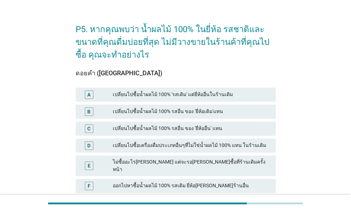
scroll to position [35, 0]
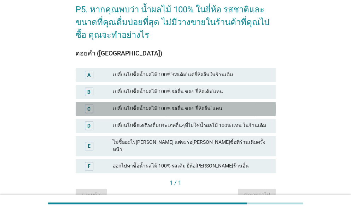
click at [155, 108] on div "เปลี่ยนไปซื้อน้ำผลไม้ 100% รสอื่น ของ 'ยี่ห้ออื่น' แทน" at bounding box center [191, 109] width 157 height 8
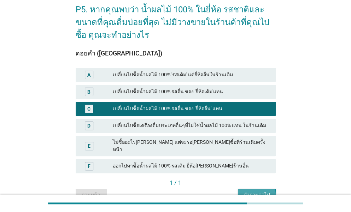
click at [261, 189] on button "คำถามต่อไป" at bounding box center [257, 195] width 38 height 13
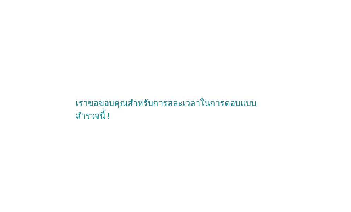
scroll to position [0, 0]
